Goal: Task Accomplishment & Management: Manage account settings

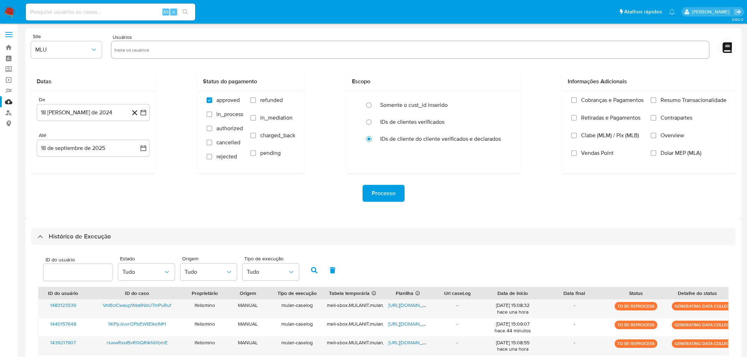
select select "100"
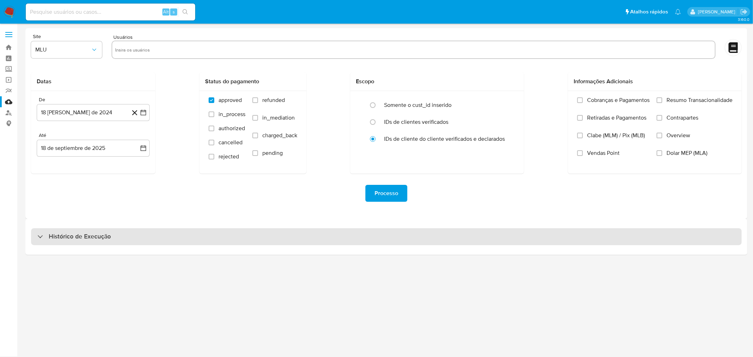
click at [301, 238] on div "Histórico de Execução" at bounding box center [386, 236] width 710 height 17
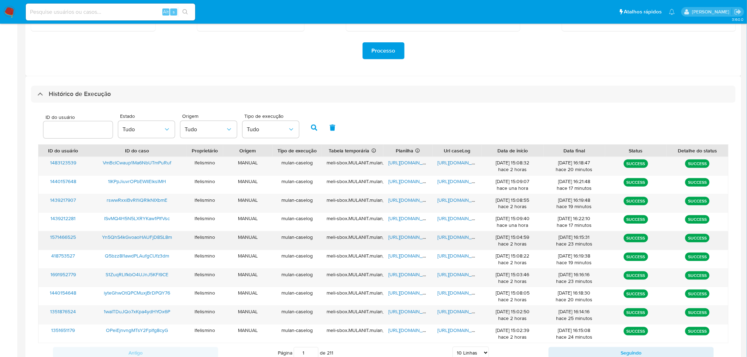
scroll to position [157, 0]
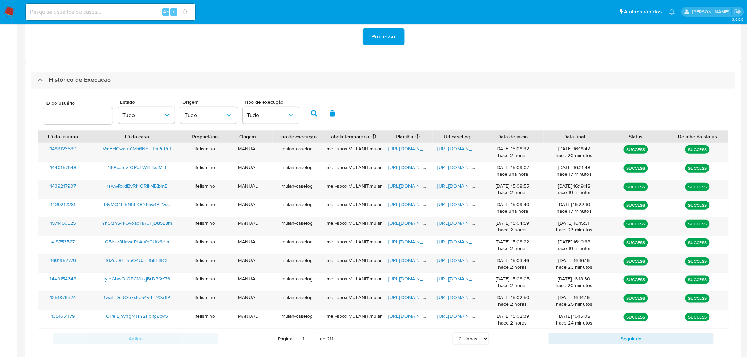
click at [432, 110] on div "ID do usuário Estado Tudo Origem Tudo Tipo de execução Tudo" at bounding box center [383, 113] width 690 height 35
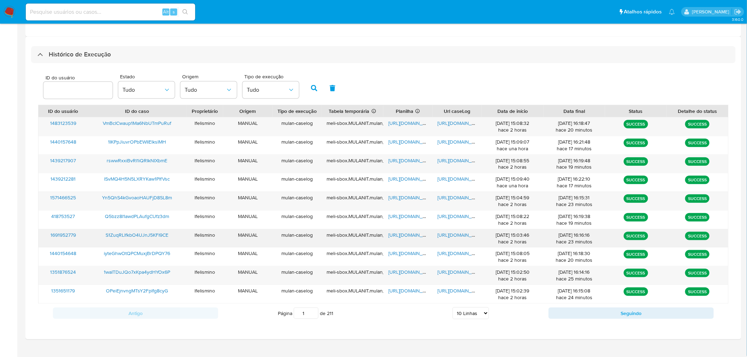
scroll to position [194, 0]
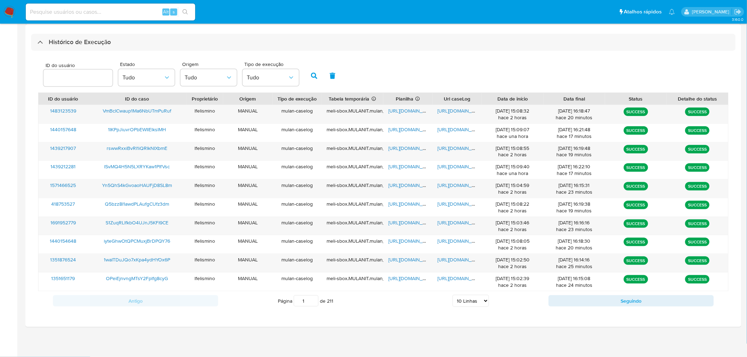
click at [480, 302] on select "5 Linhas 10 Linhas 20 Linhas 25 Linhas 50 Linhas 100 Linhas" at bounding box center [470, 301] width 36 height 12
select select "50"
click at [453, 296] on select "5 Linhas 10 Linhas 20 Linhas 25 Linhas 50 Linhas 100 Linhas" at bounding box center [470, 301] width 36 height 12
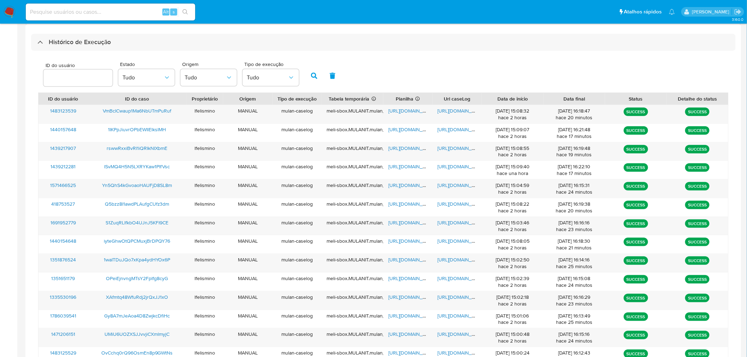
scroll to position [482, 0]
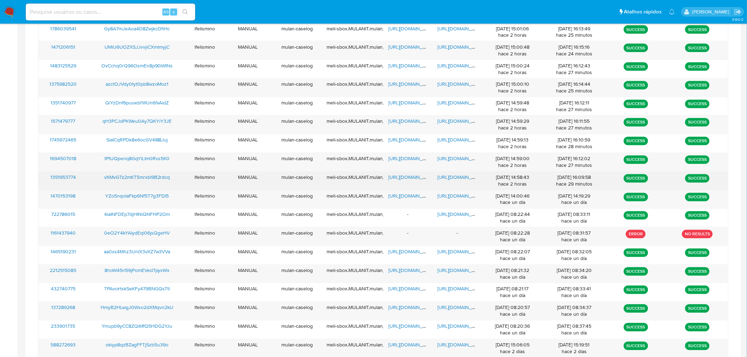
click at [450, 179] on span "[URL][DOMAIN_NAME]" at bounding box center [462, 177] width 49 height 7
click at [409, 181] on span "[URL][DOMAIN_NAME]" at bounding box center [412, 177] width 49 height 7
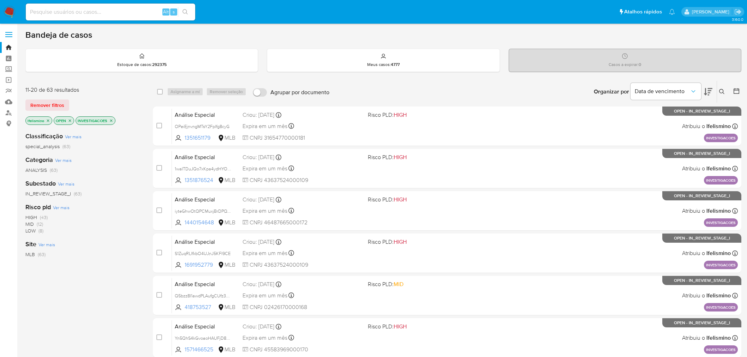
scroll to position [225, 0]
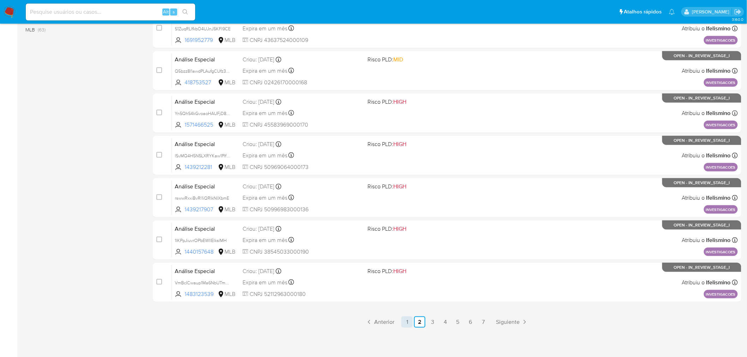
click at [404, 320] on link "1" at bounding box center [406, 322] width 11 height 11
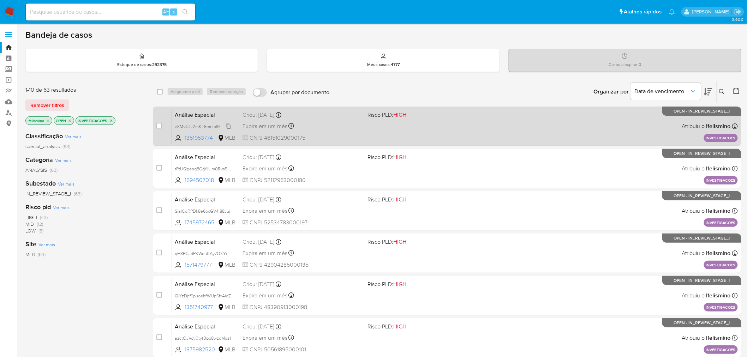
click at [203, 125] on span "vXMvGTz2mKT5mrxbl9B2rdcq" at bounding box center [204, 126] width 59 height 8
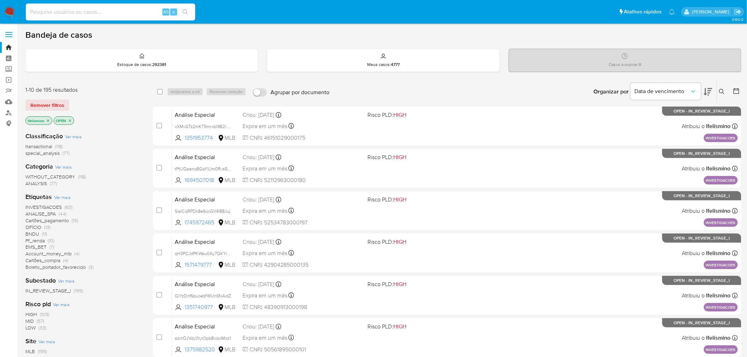
click at [66, 9] on input at bounding box center [110, 11] width 169 height 9
click at [66, 13] on input at bounding box center [110, 11] width 169 height 9
paste input "vXMvGTz2mKT5mrxbl9B2rdcq"
type input "vXMvGTz2mKT5mrxbl9B2rdcq"
click at [185, 7] on button "search-icon" at bounding box center [185, 12] width 14 height 10
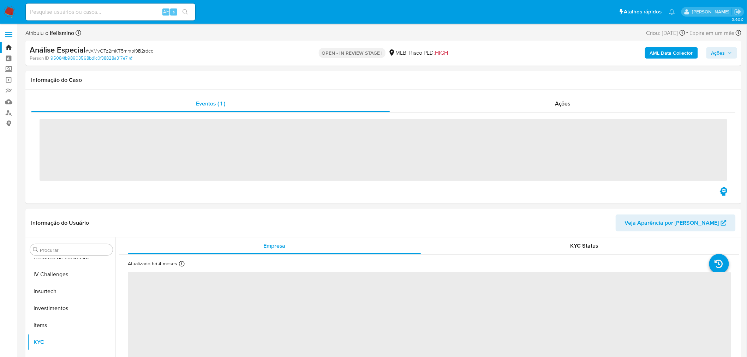
scroll to position [332, 0]
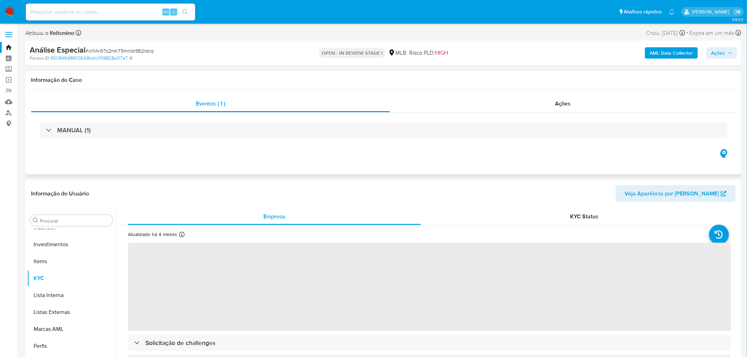
select select "10"
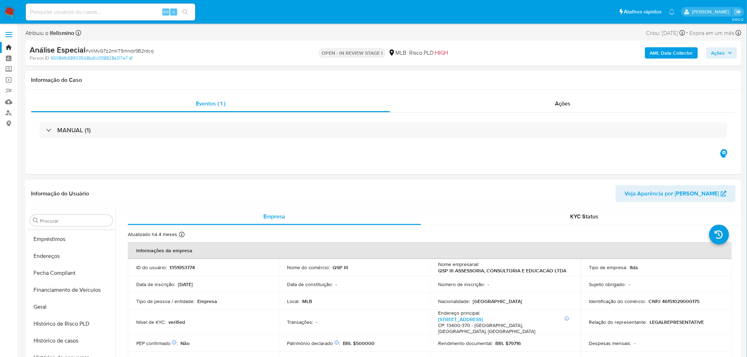
scroll to position [96, 0]
drag, startPoint x: 69, startPoint y: 286, endPoint x: 87, endPoint y: 280, distance: 18.5
click at [69, 285] on button "Documentação" at bounding box center [71, 293] width 88 height 17
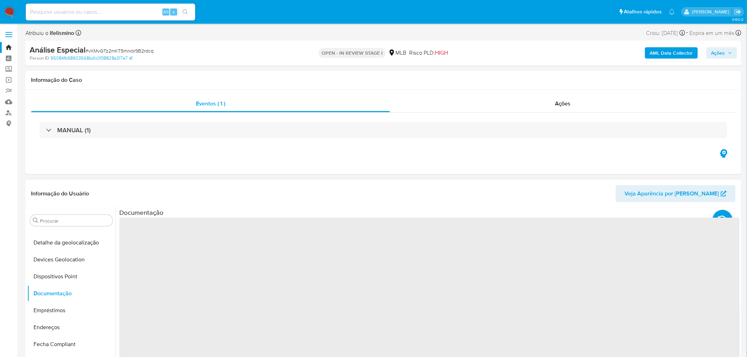
click at [159, 252] on span "‌" at bounding box center [429, 331] width 620 height 226
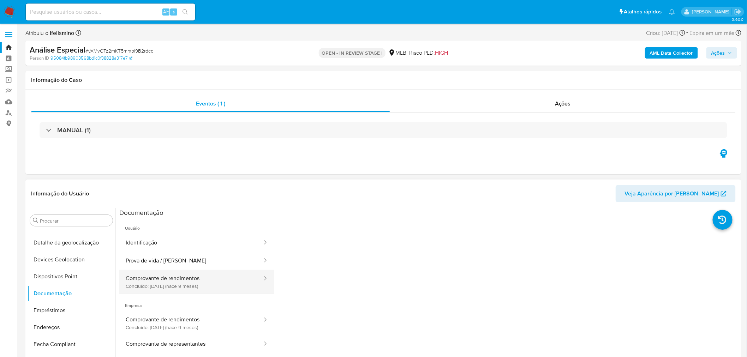
click at [167, 276] on button "Comprovante de rendimentos Concluído: 02/01/2025 (hace 9 meses)" at bounding box center [191, 282] width 144 height 24
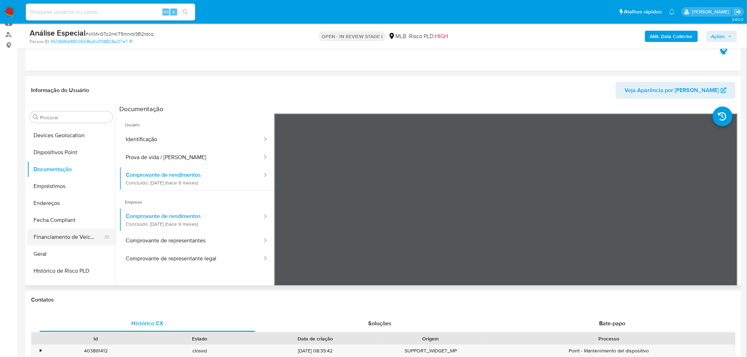
scroll to position [118, 0]
click at [60, 249] on button "Geral" at bounding box center [68, 253] width 83 height 17
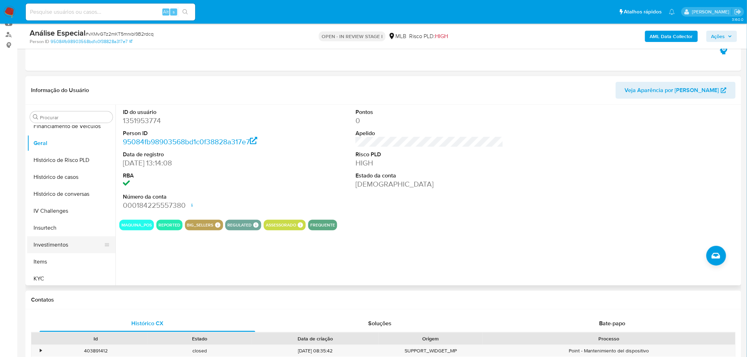
scroll to position [235, 0]
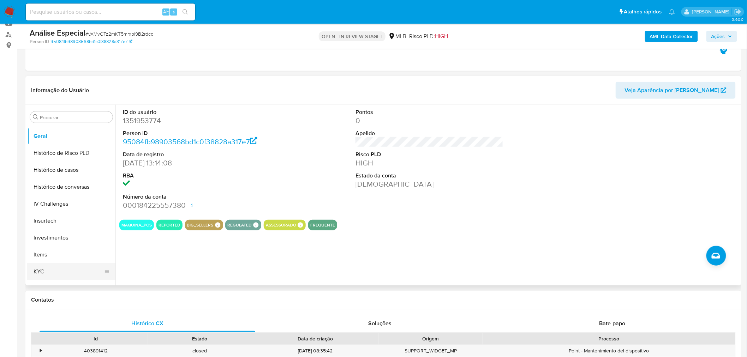
click at [44, 264] on button "KYC" at bounding box center [68, 271] width 83 height 17
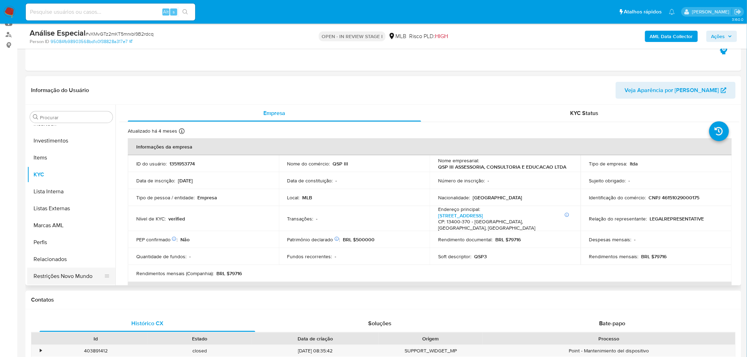
click at [67, 281] on button "Restrições Novo Mundo" at bounding box center [68, 276] width 83 height 17
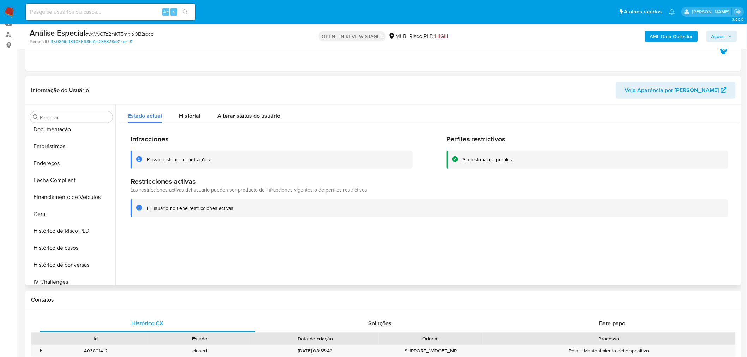
scroll to position [97, 0]
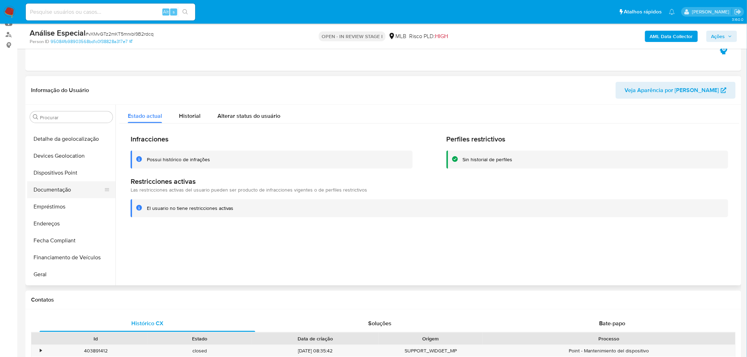
click at [87, 188] on button "Documentação" at bounding box center [68, 189] width 83 height 17
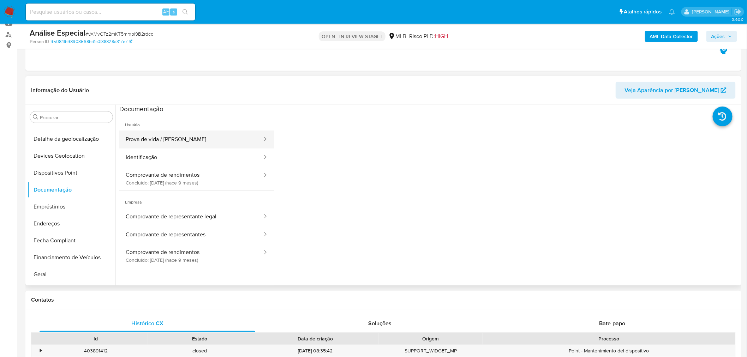
click at [172, 132] on button "Prova de vida / Selfie" at bounding box center [191, 140] width 144 height 18
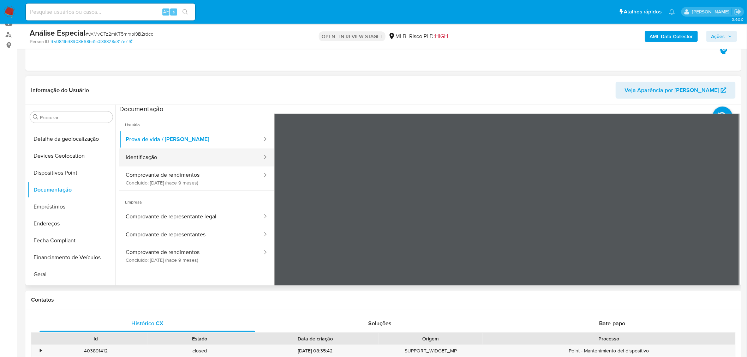
click at [161, 156] on button "Identificação" at bounding box center [191, 158] width 144 height 18
click at [188, 165] on button "Identificação" at bounding box center [191, 158] width 144 height 18
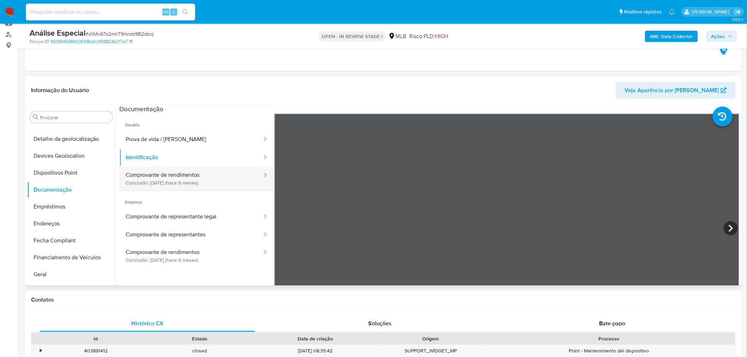
click at [184, 174] on button "Comprovante de rendimentos Concluído: 02/01/2025 (hace 9 meses)" at bounding box center [191, 179] width 144 height 24
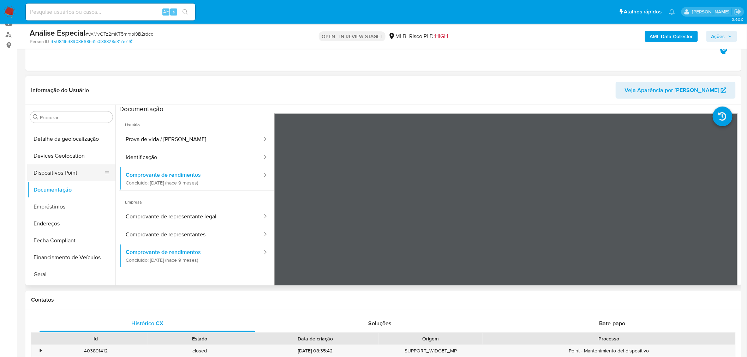
click at [34, 168] on button "Dispositivos Point" at bounding box center [68, 172] width 83 height 17
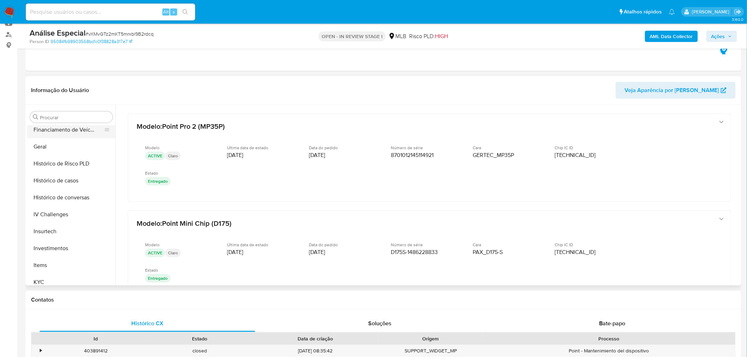
scroll to position [175, 0]
click at [48, 147] on button "Endereços" at bounding box center [68, 145] width 83 height 17
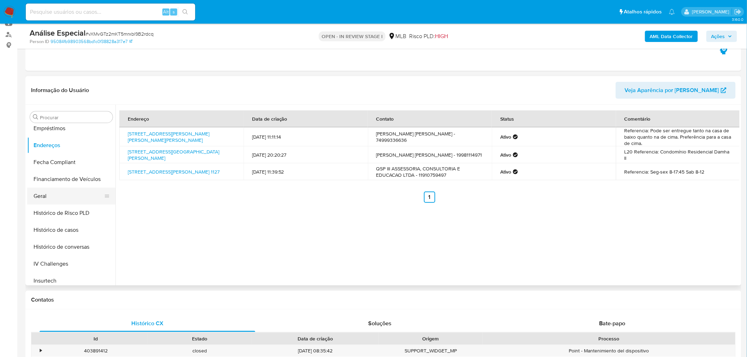
drag, startPoint x: 73, startPoint y: 193, endPoint x: 68, endPoint y: 193, distance: 4.6
click at [73, 193] on button "Geral" at bounding box center [68, 196] width 83 height 17
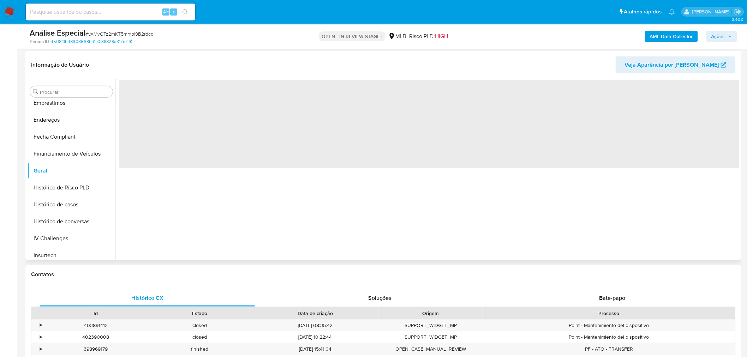
scroll to position [118, 0]
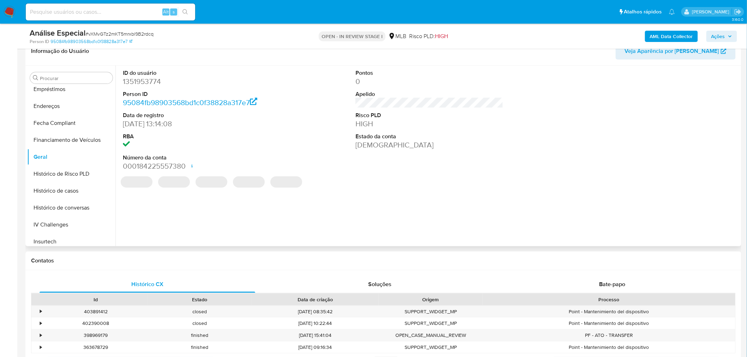
click at [149, 88] on dl "ID do usuário 1351953774 Person ID 95084fb98903568bd1c0f38828a317e7 Data de reg…" at bounding box center [197, 120] width 148 height 102
click at [149, 87] on dl "ID do usuário 1351953774 Person ID 95084fb98903568bd1c0f38828a317e7 Data de reg…" at bounding box center [197, 120] width 148 height 102
click at [150, 83] on dd "1351953774" at bounding box center [197, 82] width 148 height 10
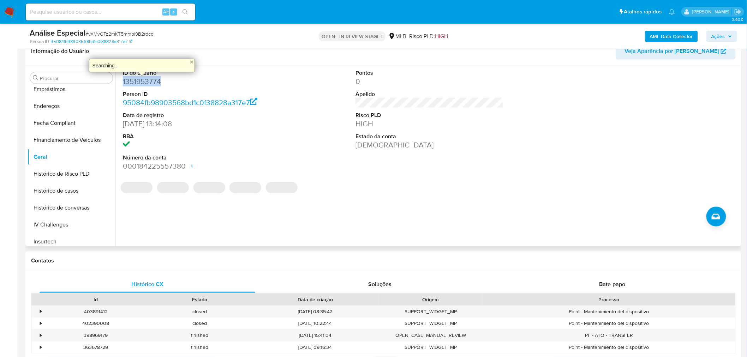
copy dd "1351953774"
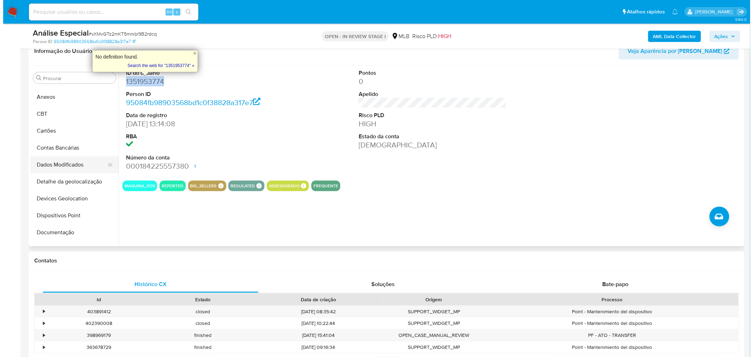
scroll to position [0, 0]
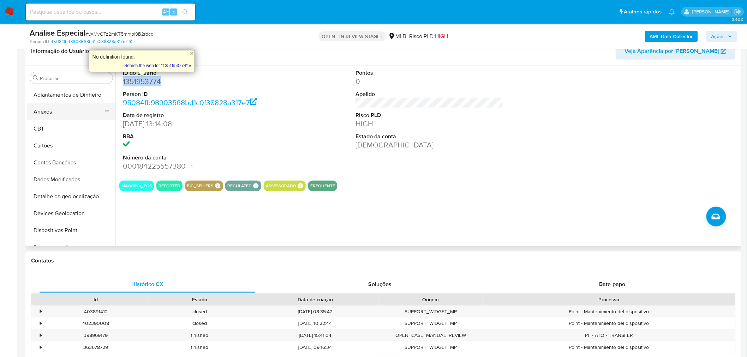
click at [84, 110] on button "Anexos" at bounding box center [68, 111] width 83 height 17
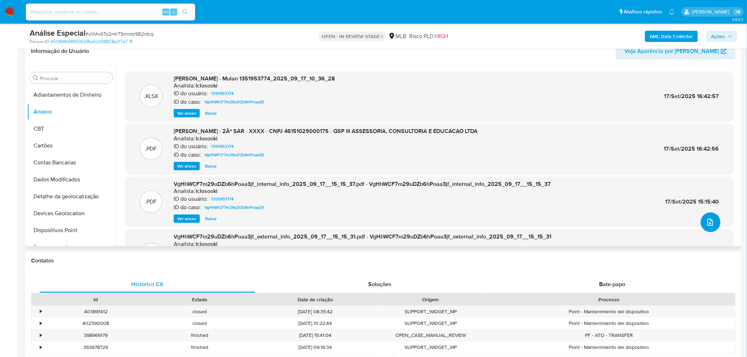
click at [716, 224] on button "upload-file" at bounding box center [711, 222] width 20 height 20
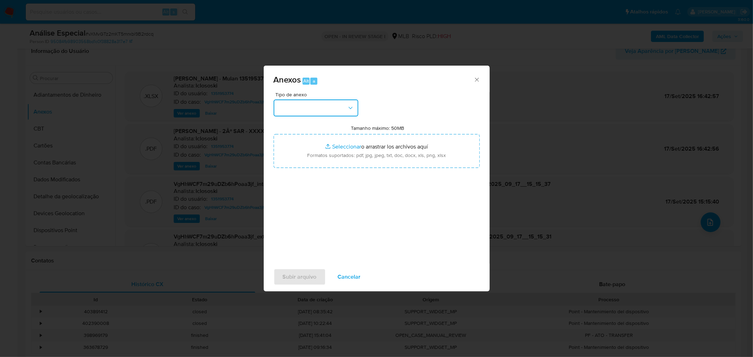
click at [305, 108] on button "button" at bounding box center [316, 108] width 85 height 17
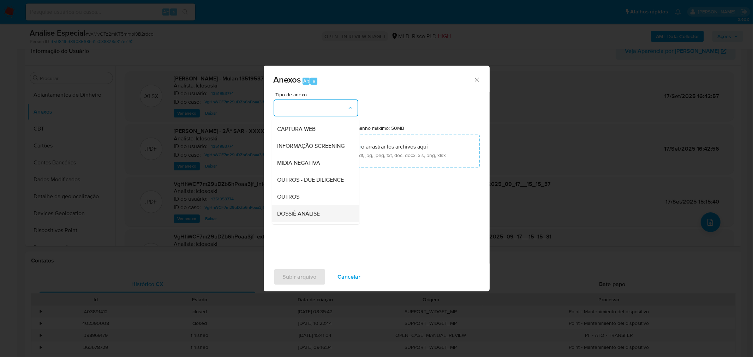
scroll to position [108, 0]
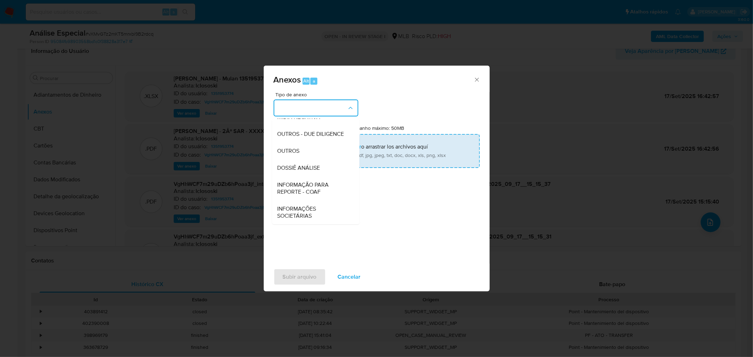
click at [294, 149] on span "OUTROS" at bounding box center [288, 150] width 22 height 7
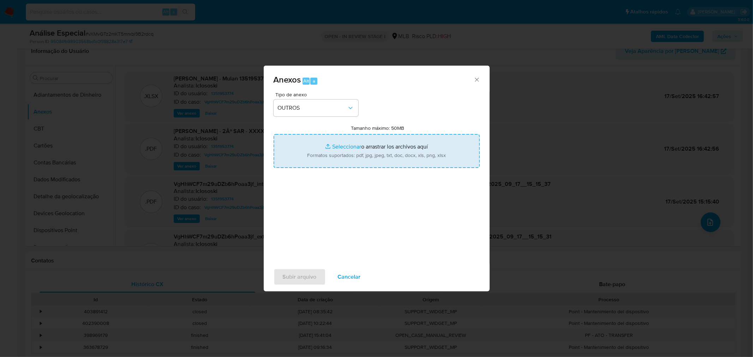
type input "C:\fakepath\Mulan 1351953774_2025_09_18_14_06_56 QSP III ASSESSORIA, CONSULTORI…"
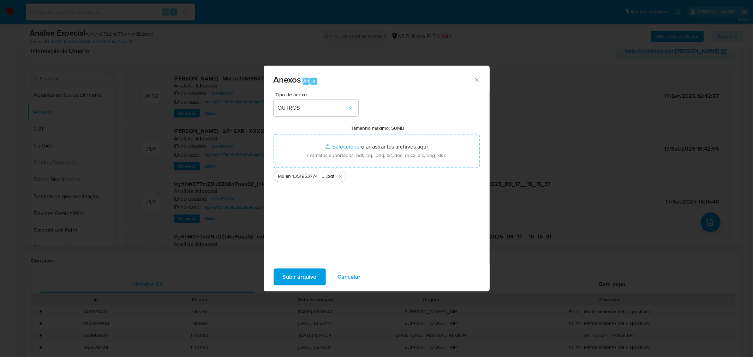
click at [294, 274] on span "Subir arquivo" at bounding box center [300, 277] width 34 height 16
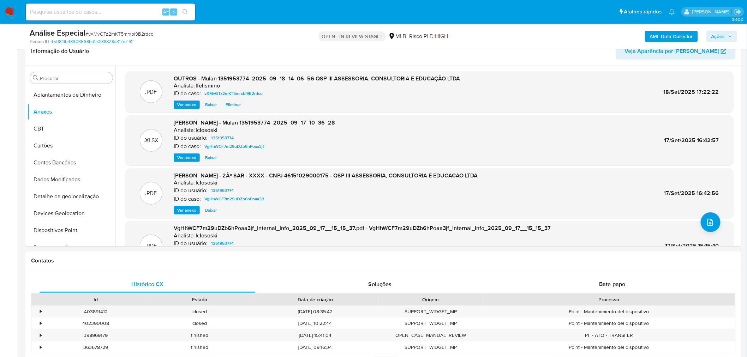
click at [656, 34] on b "AML Data Collector" at bounding box center [671, 36] width 43 height 11
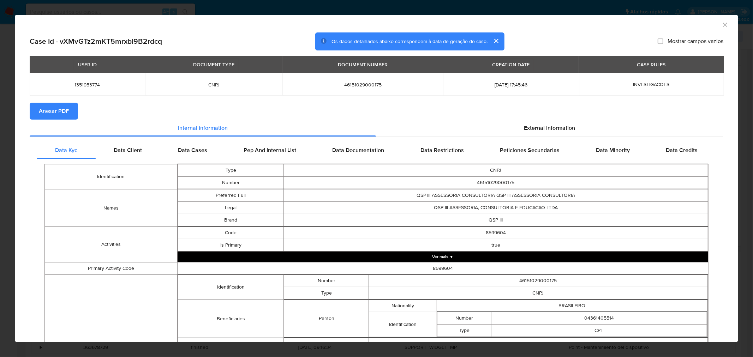
click at [59, 111] on span "Anexar PDF" at bounding box center [54, 111] width 30 height 16
